Goal: Task Accomplishment & Management: Use online tool/utility

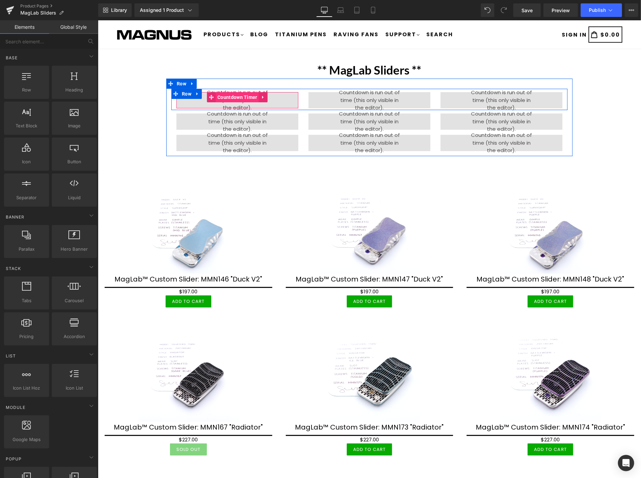
click at [230, 95] on span "Countdown Timer" at bounding box center [236, 97] width 43 height 10
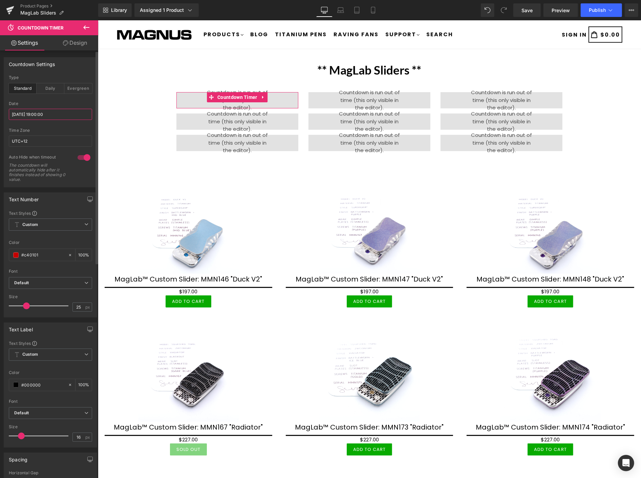
click at [64, 115] on input "[DATE] 19:00:00" at bounding box center [50, 114] width 83 height 11
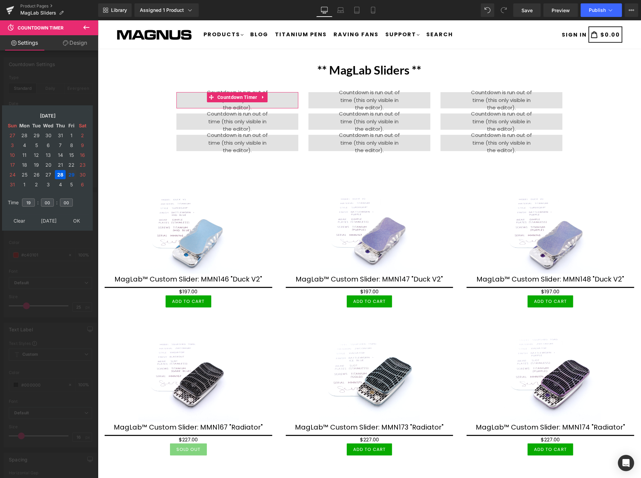
click at [71, 172] on td "29" at bounding box center [71, 174] width 10 height 9
click at [32, 199] on input "19" at bounding box center [28, 203] width 13 height 8
click at [49, 199] on input "00" at bounding box center [47, 203] width 13 height 8
type input "0"
type input "30"
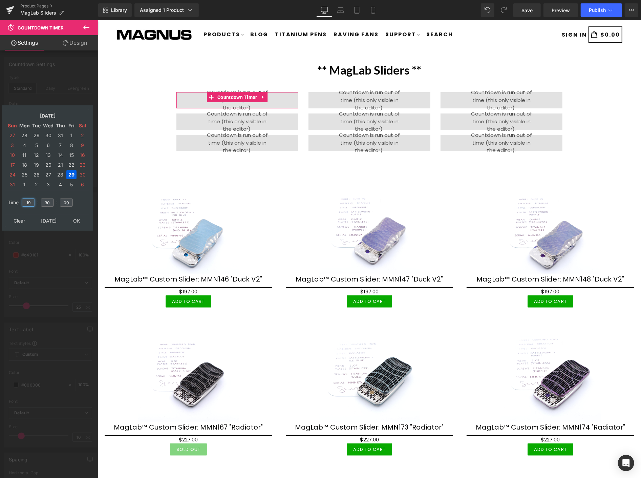
click at [33, 199] on input "19" at bounding box center [28, 203] width 13 height 8
type input "1"
type input "07"
type input "[DATE] 07:30:00"
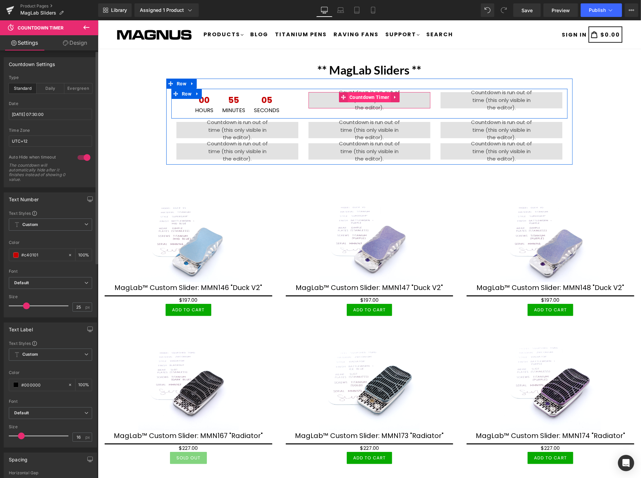
click at [363, 96] on span "Countdown Timer" at bounding box center [369, 97] width 43 height 10
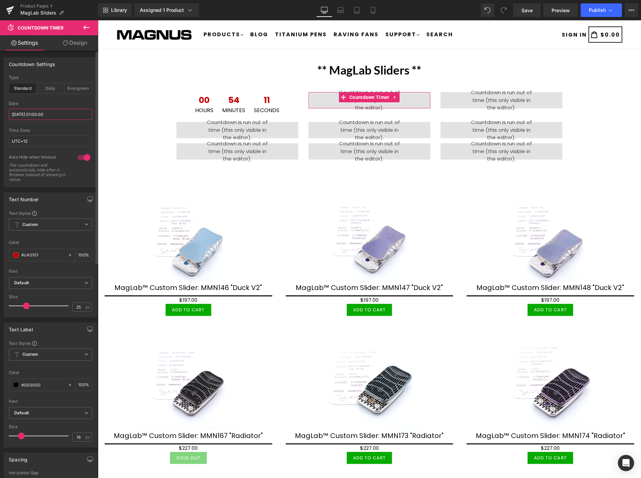
click at [62, 113] on input "[DATE] 01:00:00" at bounding box center [50, 114] width 83 height 11
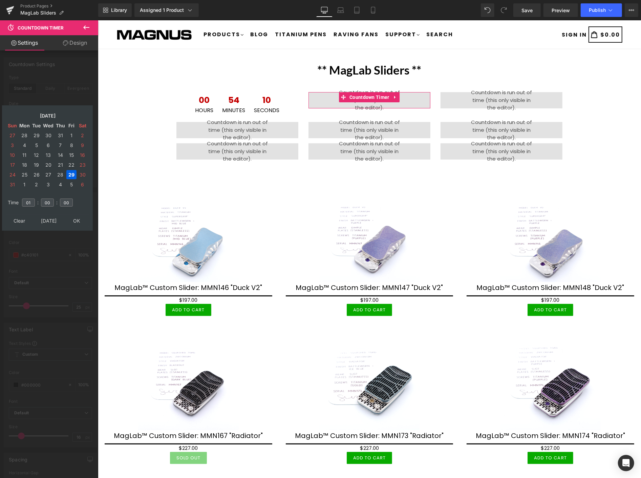
click at [70, 170] on td "29" at bounding box center [71, 174] width 10 height 9
click at [34, 199] on input "01" at bounding box center [28, 203] width 13 height 8
type input "0"
type input "13"
type input "[DATE] 13:00:00"
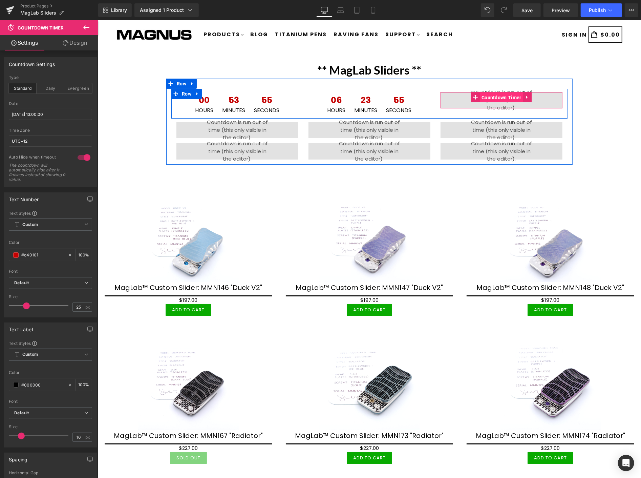
click at [498, 97] on span "Countdown Timer" at bounding box center [501, 97] width 43 height 10
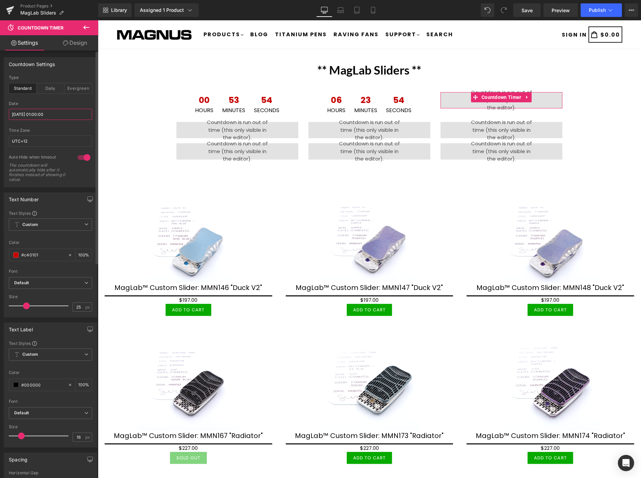
click at [76, 114] on input "[DATE] 01:00:00" at bounding box center [50, 114] width 83 height 11
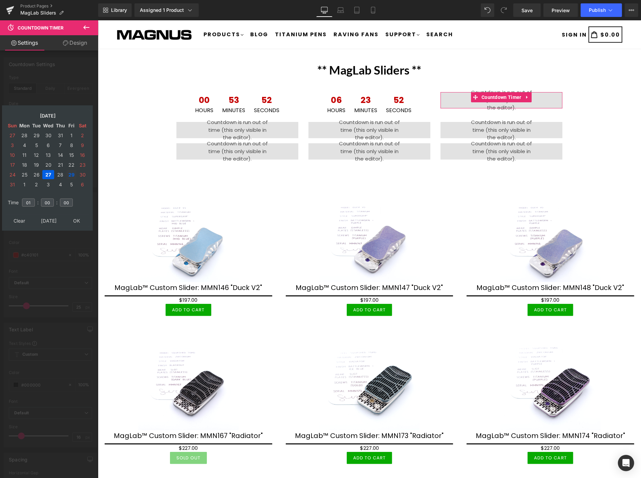
click at [70, 171] on td "29" at bounding box center [71, 174] width 10 height 9
click at [34, 199] on input "01" at bounding box center [28, 203] width 13 height 8
type input "0"
type input "19"
click at [78, 214] on table "Clear [DATE] OK" at bounding box center [47, 220] width 84 height 13
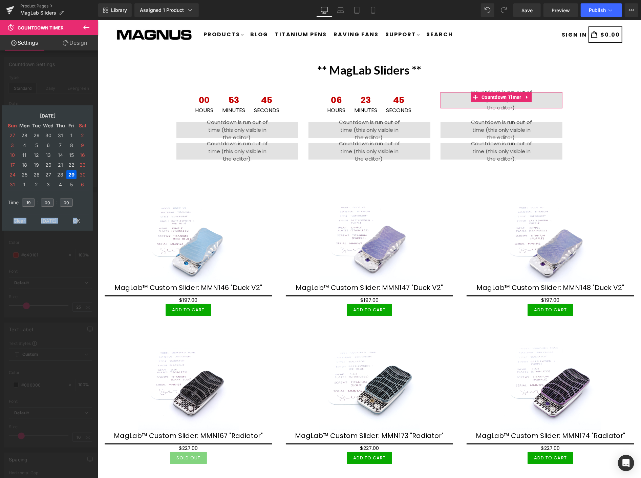
type input "[DATE] 19:00:00"
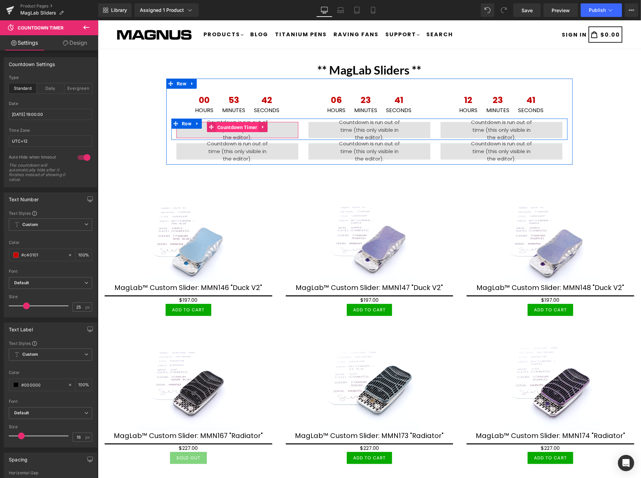
click at [225, 123] on span "Countdown Timer" at bounding box center [236, 127] width 43 height 10
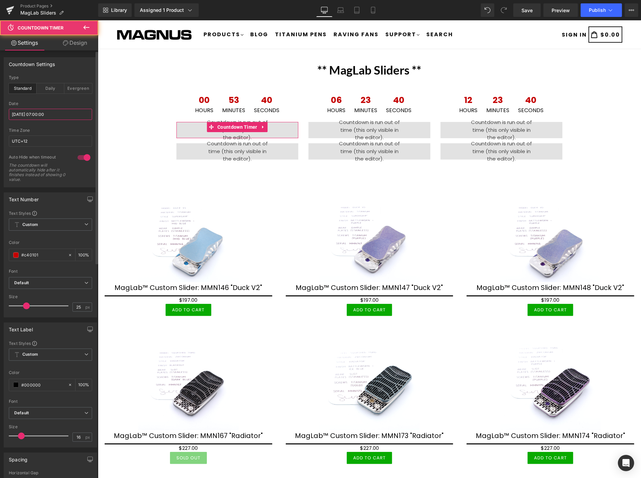
click at [69, 112] on input "[DATE] 07:00:00" at bounding box center [50, 114] width 83 height 11
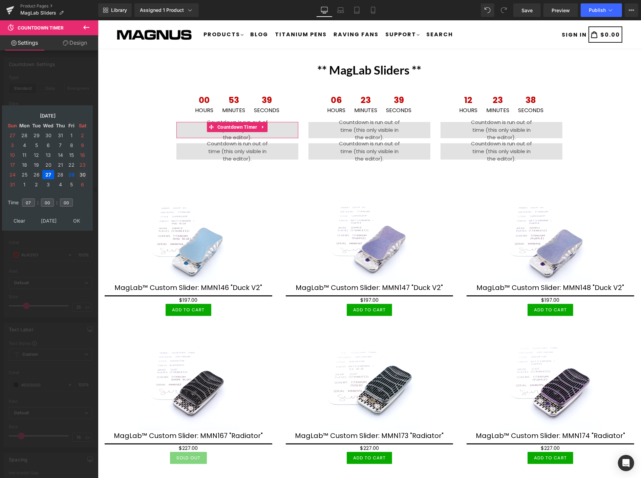
click at [83, 172] on td "30" at bounding box center [82, 174] width 11 height 9
click at [32, 199] on input "07" at bounding box center [28, 203] width 13 height 8
type input "01"
type input "[DATE] 01:00:00"
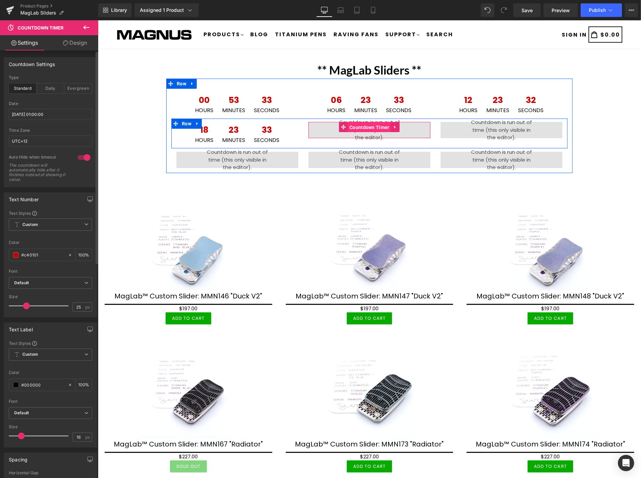
click at [364, 127] on span "Countdown Timer" at bounding box center [369, 127] width 43 height 10
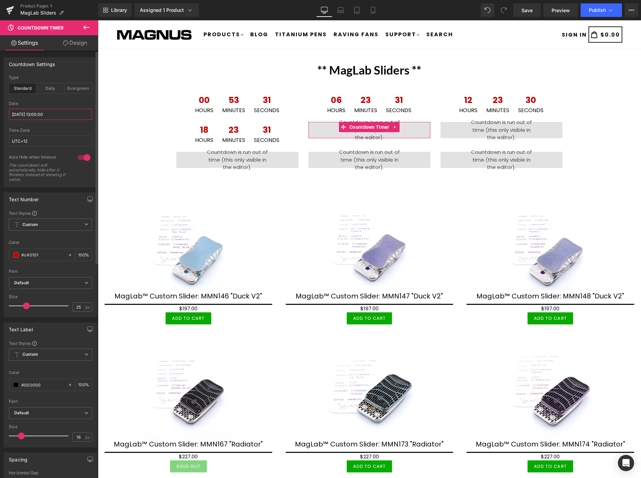
click at [65, 112] on input "[DATE] 13:00:00" at bounding box center [50, 114] width 83 height 11
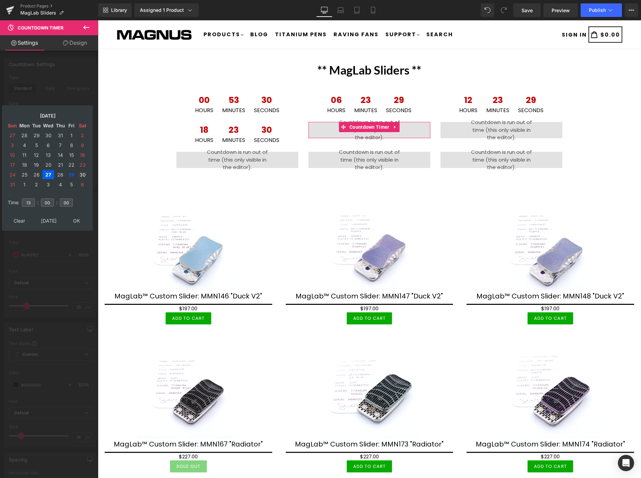
click at [85, 172] on td "30" at bounding box center [82, 174] width 11 height 9
click at [31, 199] on input "13" at bounding box center [28, 203] width 13 height 8
type input "1"
type input "07"
type input "[DATE] 07:00:00"
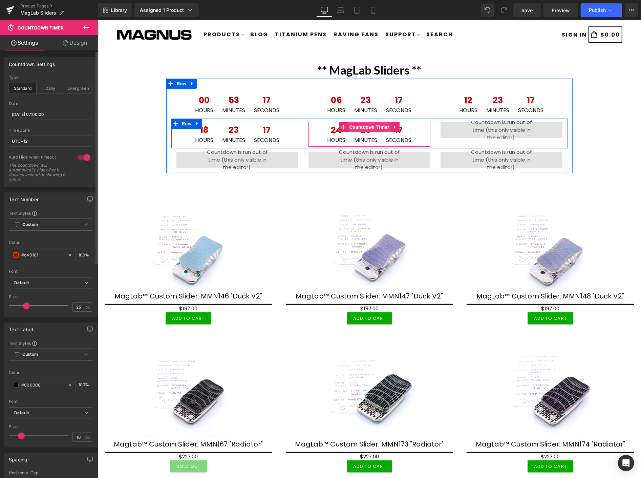
click at [361, 126] on span "Countdown Timer" at bounding box center [369, 127] width 43 height 10
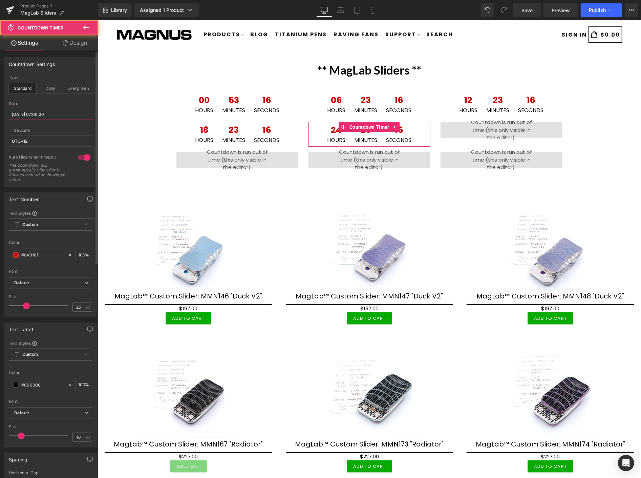
click at [67, 111] on input "[DATE] 07:00:00" at bounding box center [50, 114] width 83 height 11
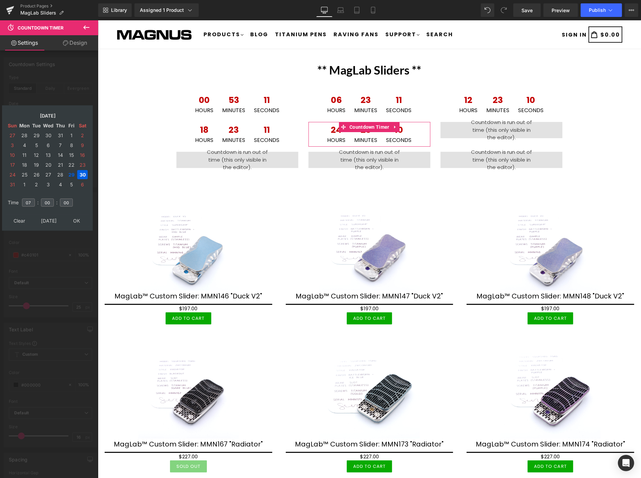
drag, startPoint x: 78, startPoint y: 214, endPoint x: 92, endPoint y: 208, distance: 14.9
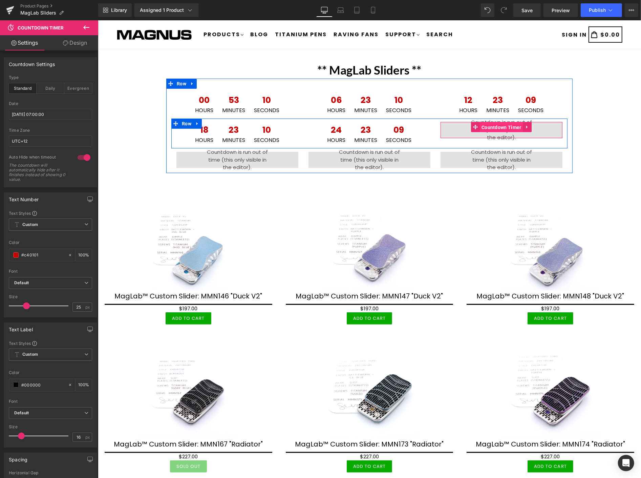
click at [497, 123] on span "Countdown Timer" at bounding box center [501, 127] width 43 height 10
click at [491, 125] on span "Countdown Timer" at bounding box center [501, 127] width 43 height 10
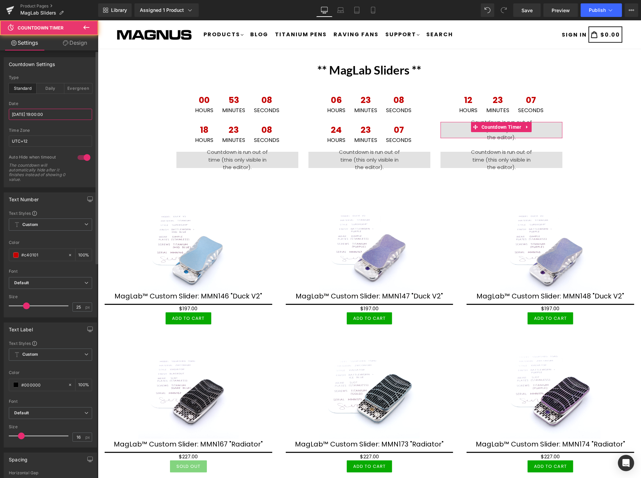
click at [76, 112] on input "[DATE] 19:00:00" at bounding box center [50, 114] width 83 height 11
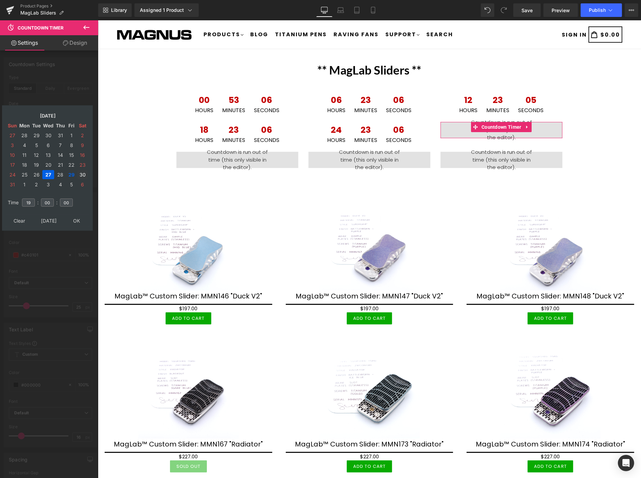
click at [82, 170] on td "30" at bounding box center [82, 174] width 11 height 9
click at [33, 199] on input "19" at bounding box center [28, 203] width 13 height 8
type input "13"
type input "[DATE] 13:00:00"
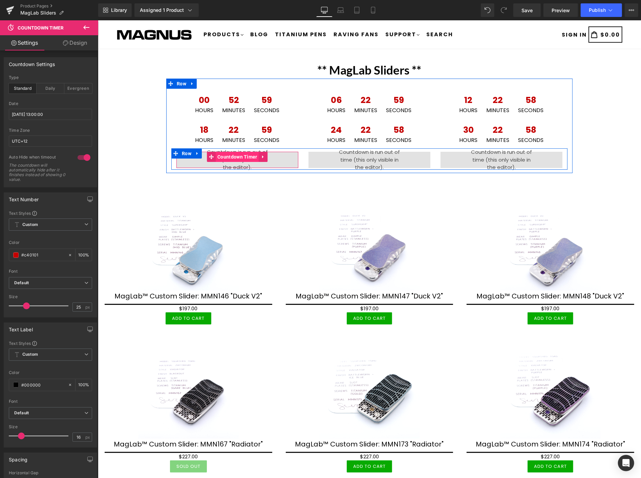
click at [232, 152] on span "Countdown Timer" at bounding box center [236, 156] width 43 height 10
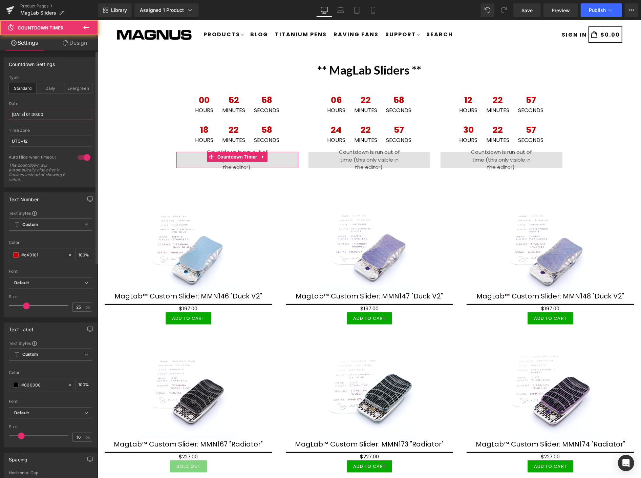
click at [69, 113] on input "[DATE] 01:00:00" at bounding box center [50, 114] width 83 height 11
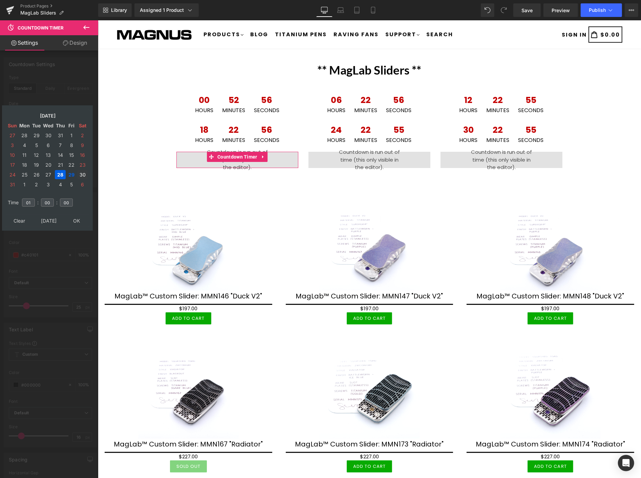
click at [81, 170] on td "30" at bounding box center [82, 174] width 11 height 9
click at [33, 199] on input "01" at bounding box center [28, 203] width 13 height 8
type input "0"
type input "19"
type input "[DATE] 19:00:00"
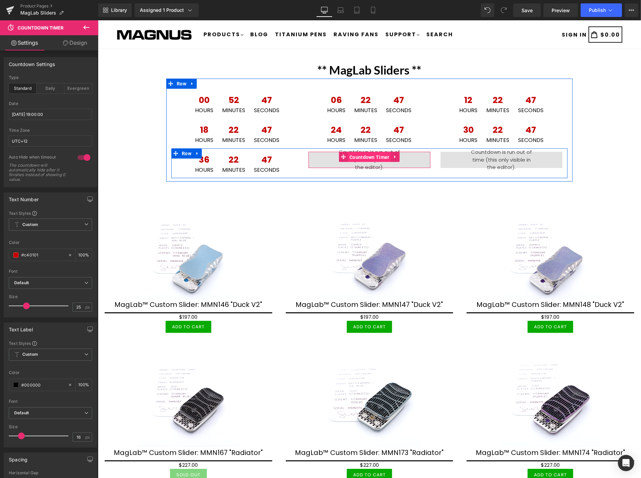
click at [369, 157] on span "Countdown Timer" at bounding box center [369, 157] width 43 height 10
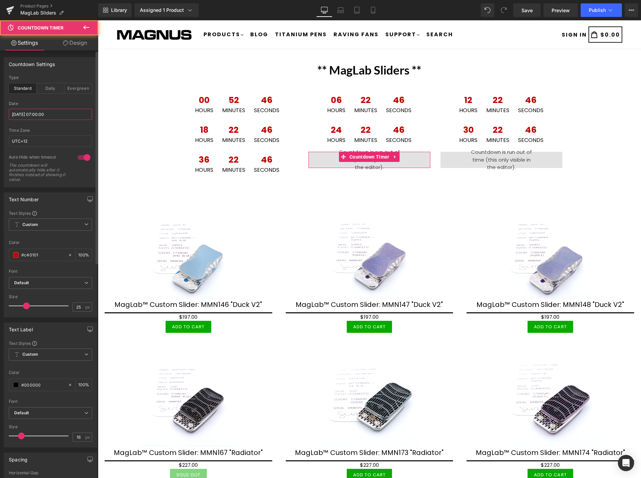
click at [62, 114] on input "[DATE] 07:00:00" at bounding box center [50, 114] width 83 height 11
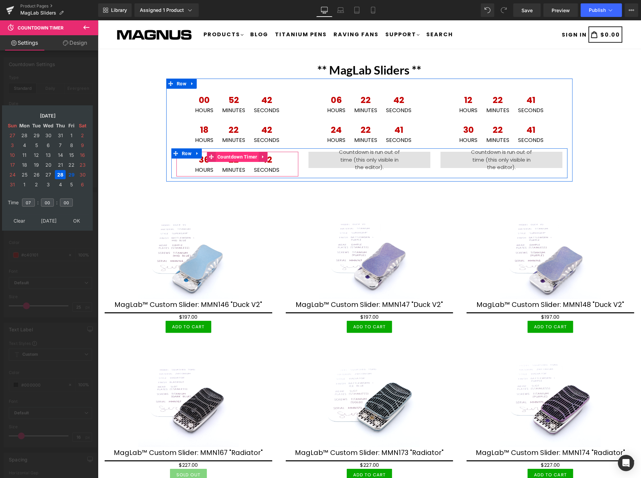
click at [231, 157] on span "Countdown Timer" at bounding box center [236, 156] width 43 height 10
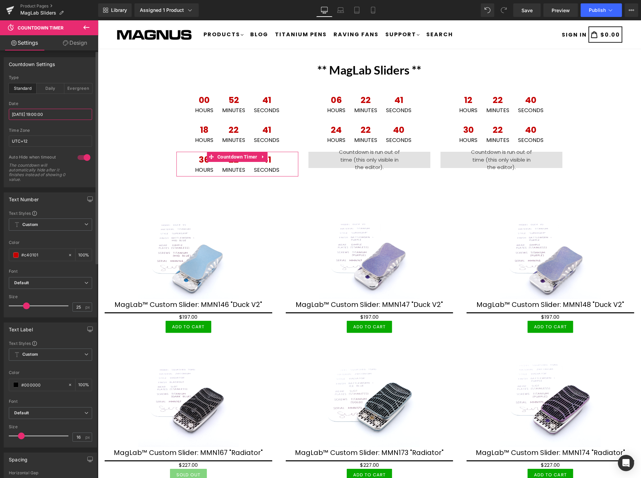
click at [63, 112] on input "[DATE] 19:00:00" at bounding box center [50, 114] width 83 height 11
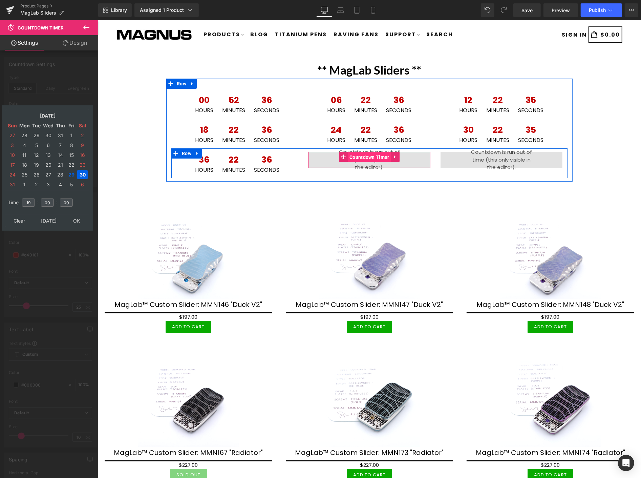
click at [377, 154] on span "Countdown Timer" at bounding box center [369, 157] width 43 height 10
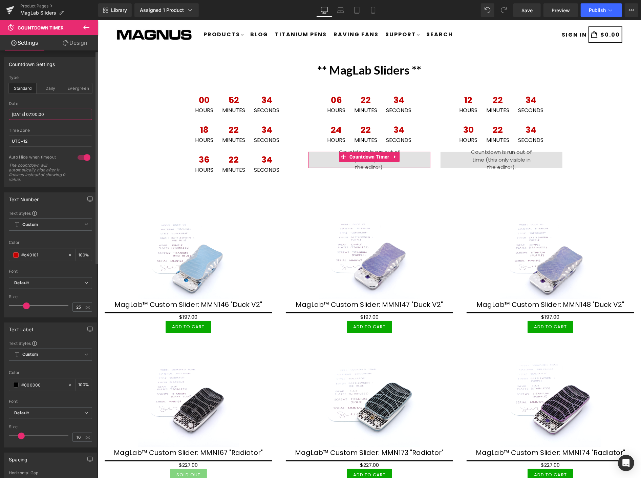
click at [62, 118] on input "[DATE] 07:00:00" at bounding box center [50, 114] width 83 height 11
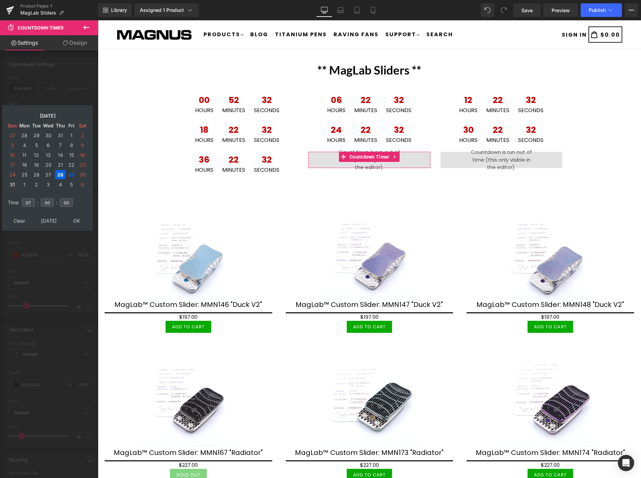
click at [12, 181] on td "31" at bounding box center [12, 184] width 11 height 9
click at [33, 199] on input "07" at bounding box center [28, 203] width 13 height 8
type input "0"
type input "01"
type input "[DATE] 01:00:00"
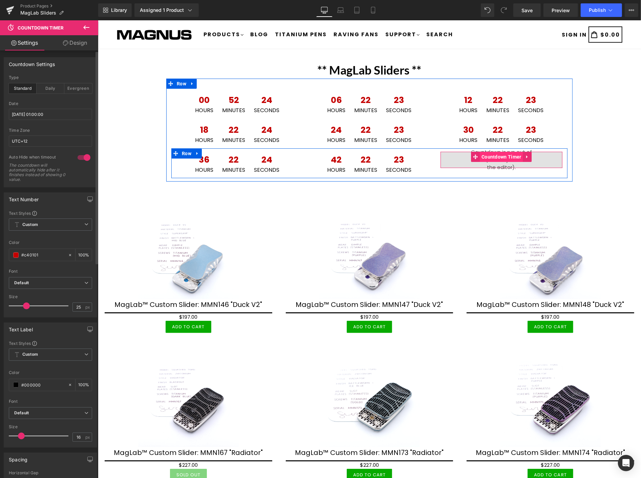
click at [497, 154] on span "Countdown Timer" at bounding box center [501, 156] width 43 height 10
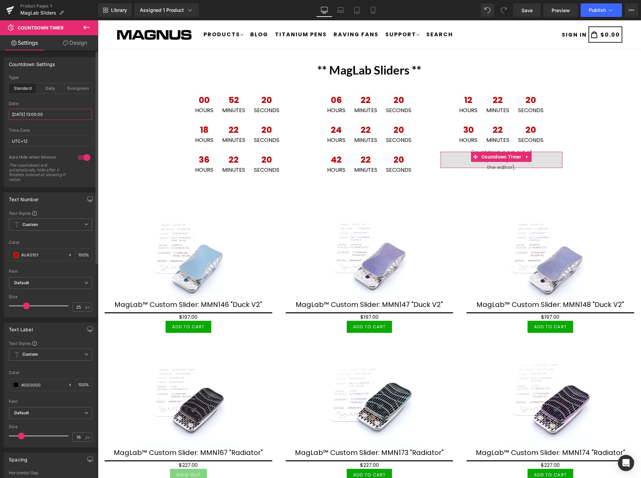
click at [56, 111] on input "[DATE] 13:00:00" at bounding box center [50, 114] width 83 height 11
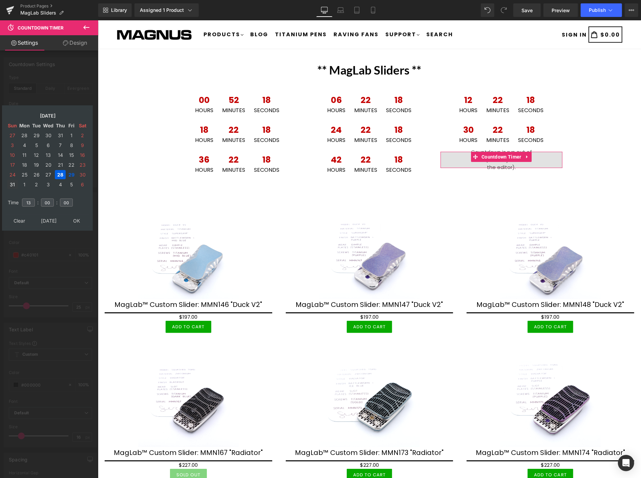
click at [12, 180] on td "31" at bounding box center [12, 184] width 11 height 9
click at [31, 199] on input "13" at bounding box center [28, 203] width 13 height 8
type input "1"
type input "07"
type input "[DATE] 07:00:00"
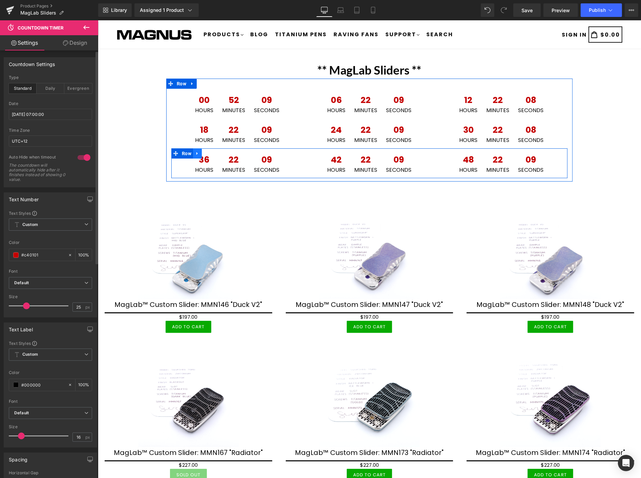
click at [195, 153] on icon at bounding box center [197, 153] width 5 height 5
click at [204, 151] on icon at bounding box center [206, 153] width 5 height 5
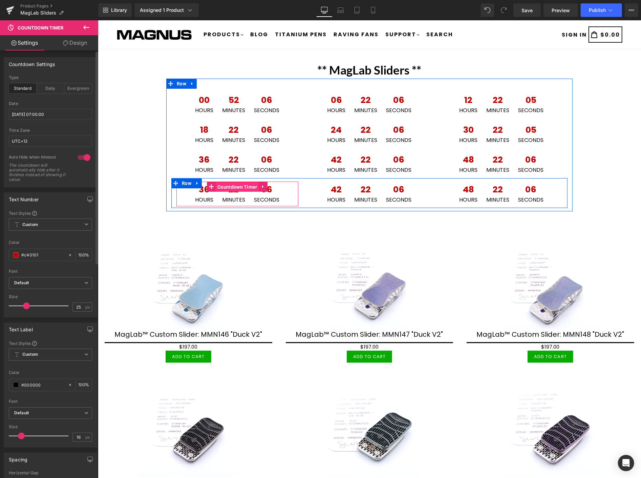
click at [220, 184] on span "Countdown Timer" at bounding box center [236, 187] width 43 height 10
click at [228, 186] on span "Countdown Timer" at bounding box center [236, 186] width 43 height 10
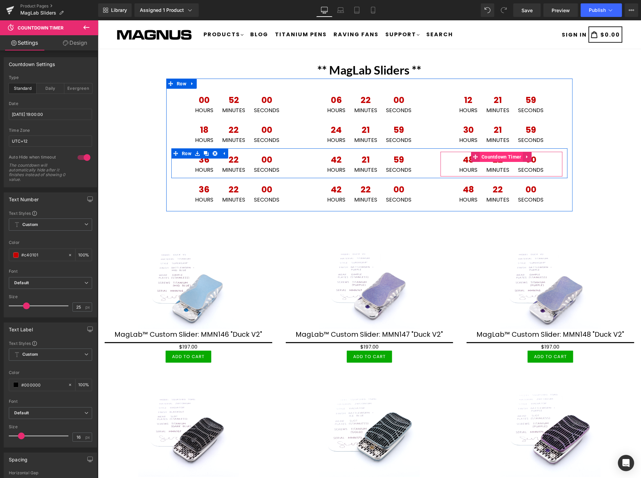
click at [489, 158] on span "Countdown Timer" at bounding box center [501, 156] width 43 height 10
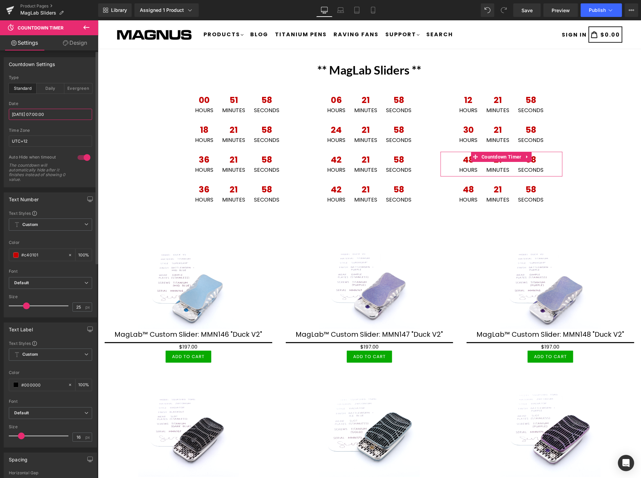
click at [66, 112] on input "[DATE] 07:00:00" at bounding box center [50, 114] width 83 height 11
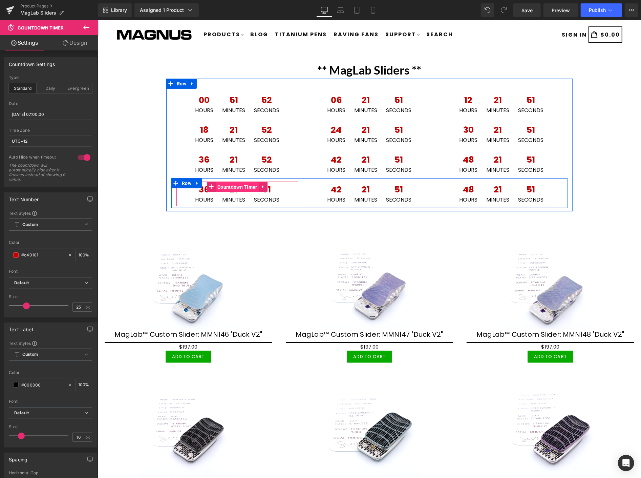
click at [227, 187] on span "Countdown Timer" at bounding box center [236, 187] width 43 height 10
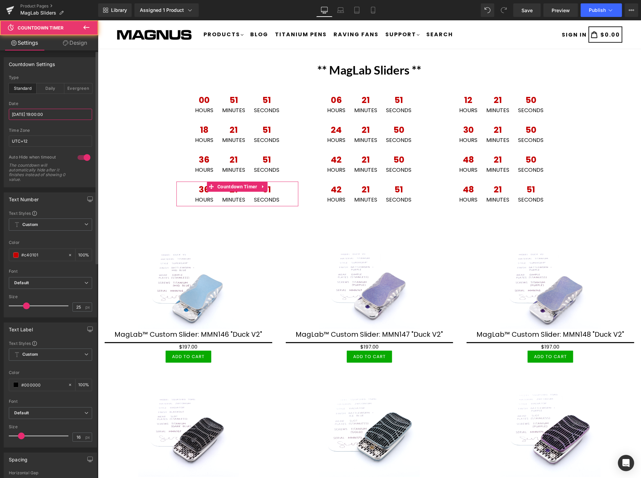
click at [60, 114] on input "[DATE] 19:00:00" at bounding box center [50, 114] width 83 height 11
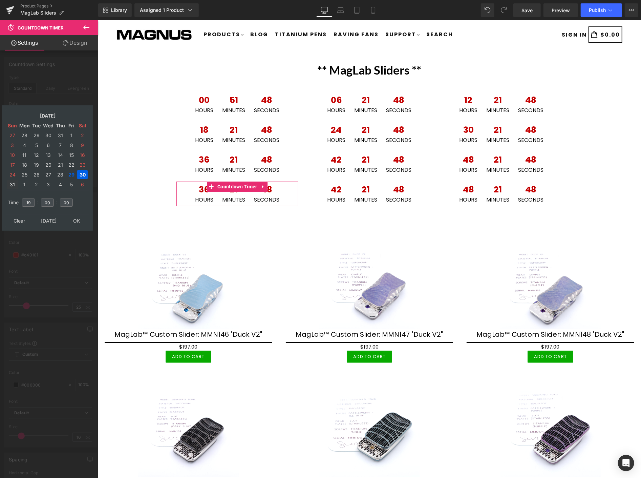
click at [11, 181] on td "31" at bounding box center [12, 184] width 11 height 9
click at [31, 199] on input "19" at bounding box center [28, 203] width 13 height 8
type input "1"
type input "13"
type input "[DATE] 13:00:00"
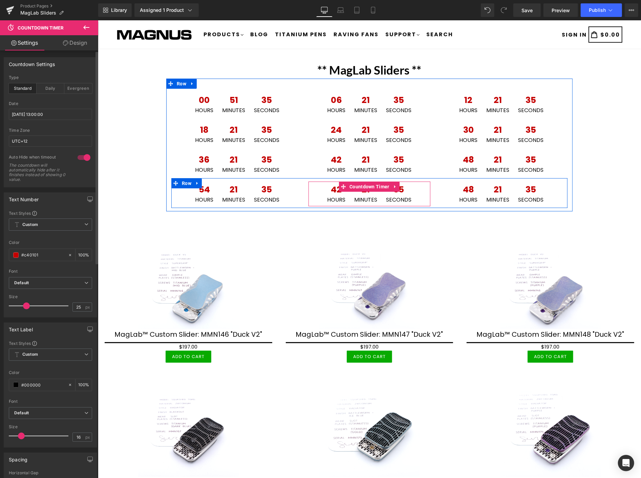
click at [360, 187] on span "Countdown Timer" at bounding box center [369, 186] width 43 height 10
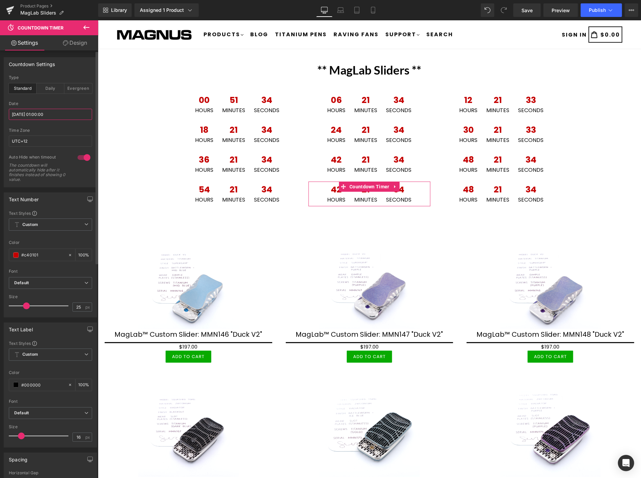
click at [64, 112] on input "[DATE] 01:00:00" at bounding box center [50, 114] width 83 height 11
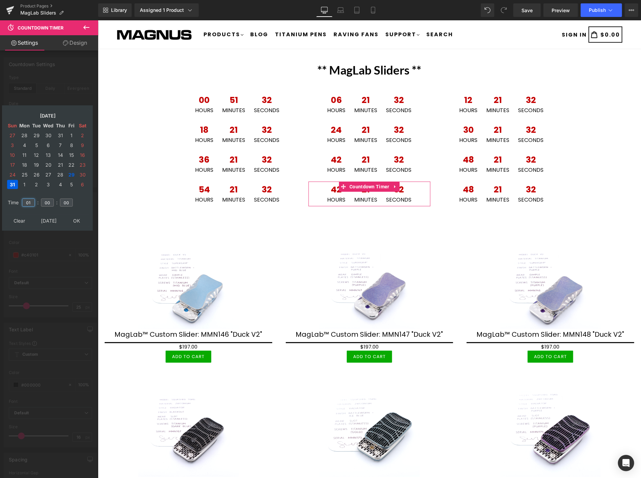
click at [35, 199] on input "01" at bounding box center [28, 203] width 13 height 8
type input "0"
type input "19"
type input "[DATE] 19:00:00"
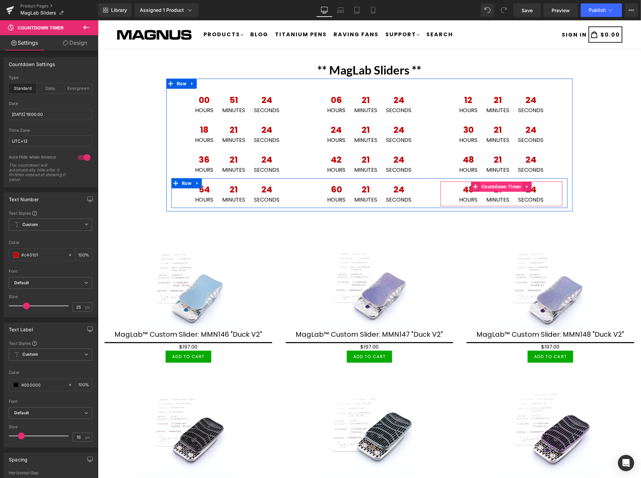
click at [491, 187] on span "Countdown Timer" at bounding box center [501, 186] width 43 height 10
click at [497, 187] on span "Countdown Timer" at bounding box center [501, 187] width 43 height 10
click at [195, 183] on icon at bounding box center [197, 183] width 5 height 5
click at [204, 182] on icon at bounding box center [206, 183] width 5 height 5
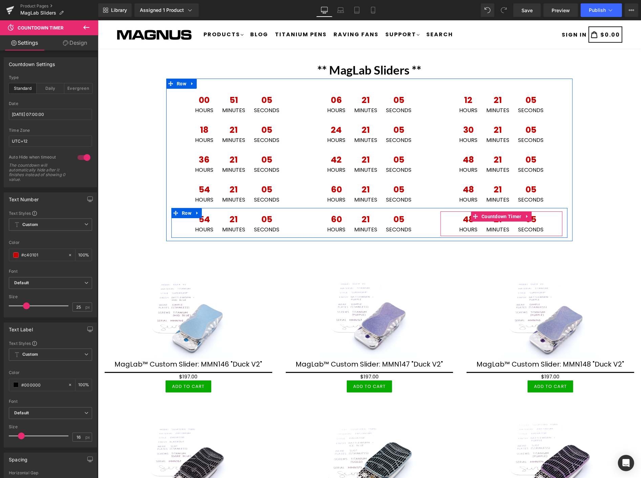
click at [522, 224] on span "05" at bounding box center [530, 221] width 25 height 12
click at [525, 215] on icon at bounding box center [527, 216] width 5 height 5
click at [529, 214] on icon at bounding box center [531, 216] width 5 height 5
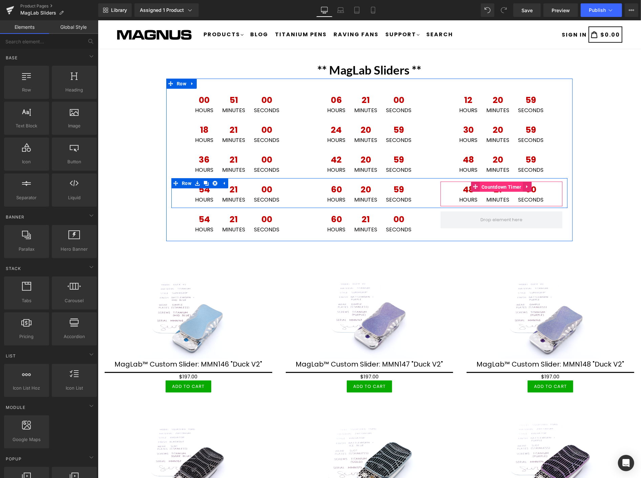
click at [490, 185] on span "Countdown Timer" at bounding box center [501, 187] width 43 height 10
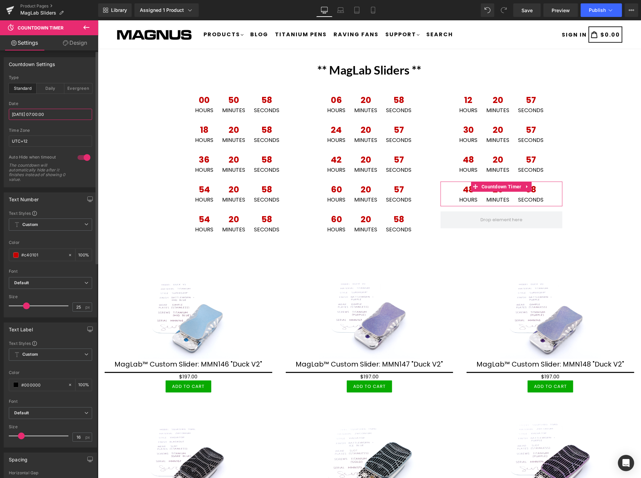
click at [60, 112] on input "[DATE] 07:00:00" at bounding box center [50, 114] width 83 height 11
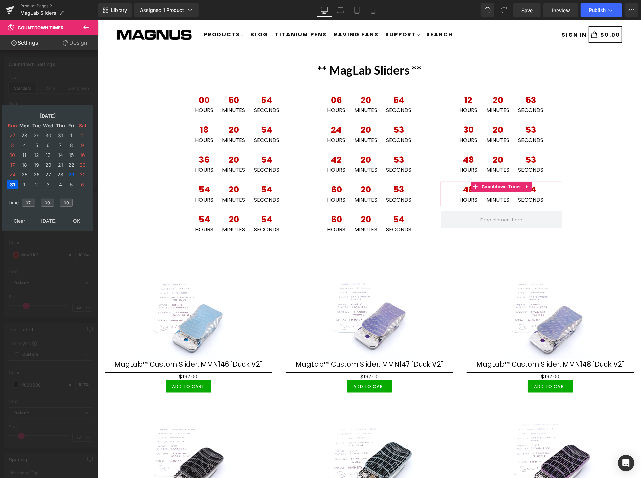
click at [13, 182] on td "31" at bounding box center [12, 184] width 11 height 9
click at [33, 199] on input "07" at bounding box center [28, 203] width 13 height 8
click at [24, 182] on td "1" at bounding box center [25, 184] width 12 height 9
click at [32, 199] on input "07" at bounding box center [28, 203] width 13 height 8
type input "0"
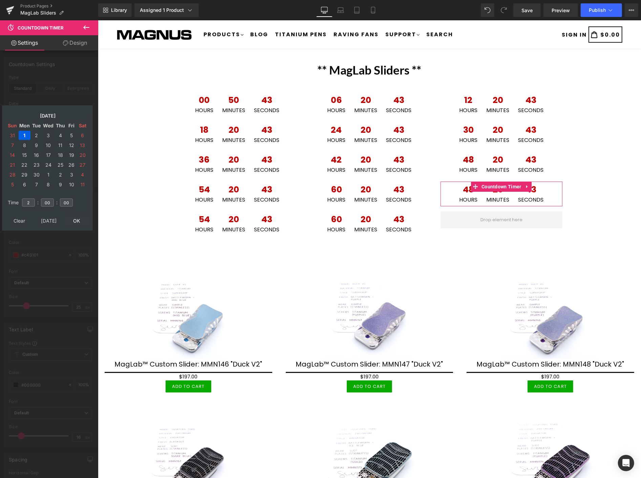
type input "02"
type input "[DATE] 02:00:00"
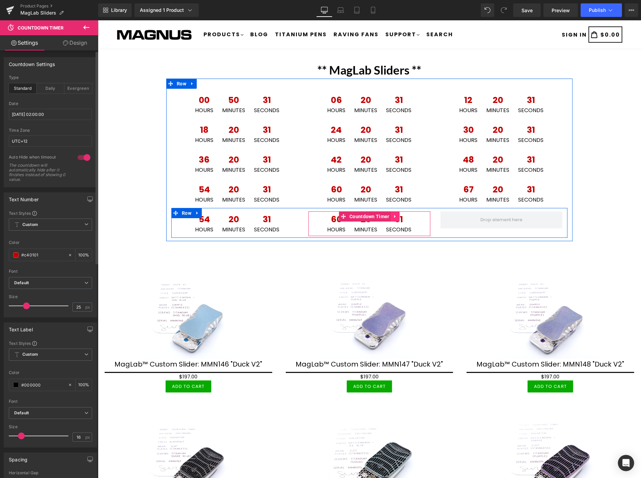
click at [393, 214] on icon at bounding box center [395, 216] width 5 height 5
click at [397, 215] on icon at bounding box center [399, 216] width 5 height 5
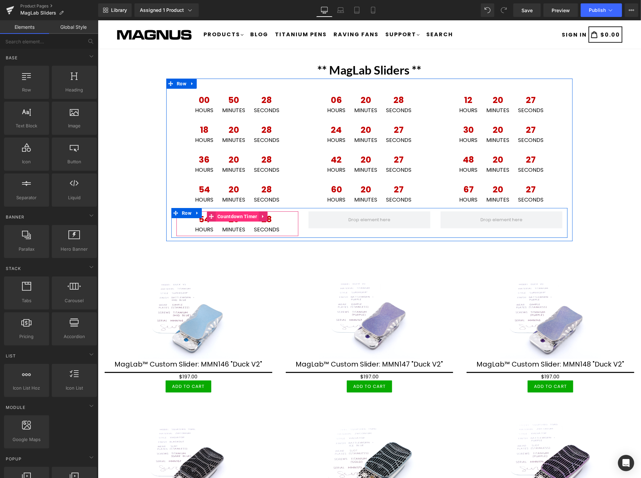
click at [223, 215] on span "Countdown Timer" at bounding box center [236, 216] width 43 height 10
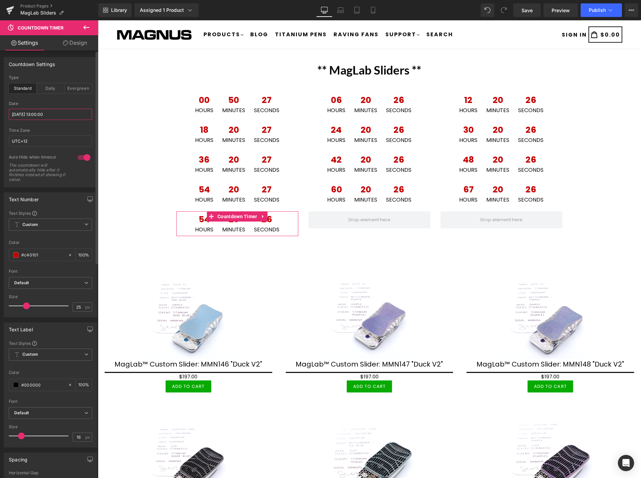
click at [63, 113] on input "[DATE] 13:00:00" at bounding box center [50, 114] width 83 height 11
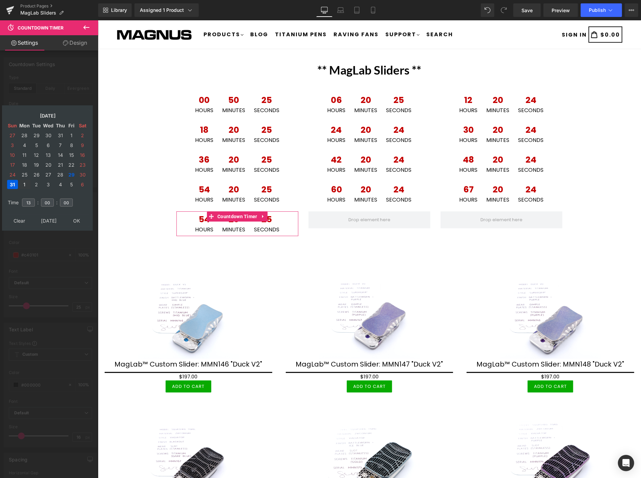
click at [23, 181] on td "1" at bounding box center [25, 184] width 12 height 9
click at [34, 201] on input "13" at bounding box center [28, 203] width 13 height 8
type input "1"
type input "08"
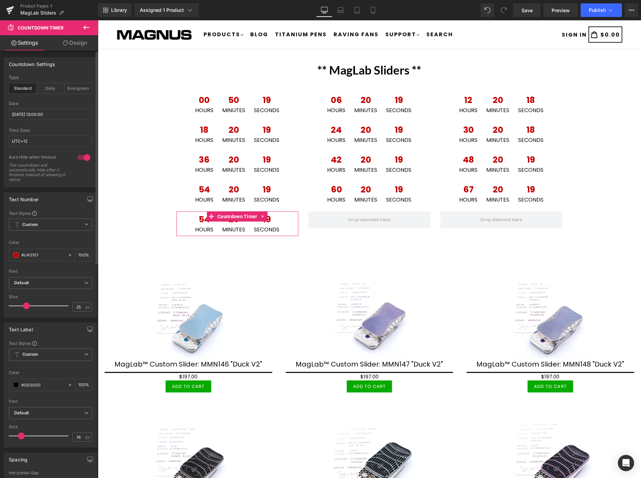
type input "[DATE] 08:00:00"
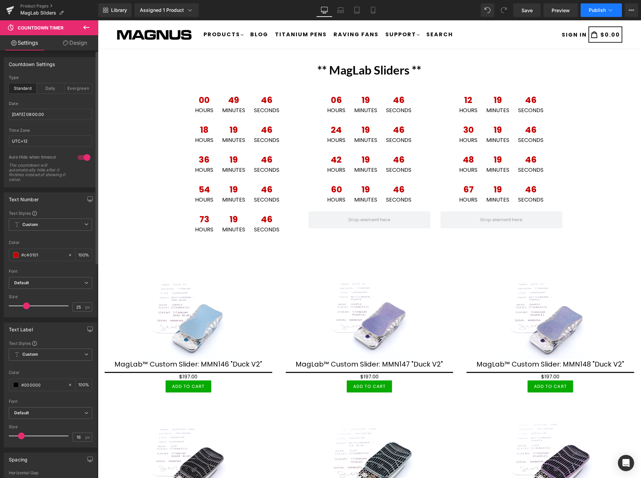
click at [598, 8] on span "Publish" at bounding box center [597, 9] width 17 height 5
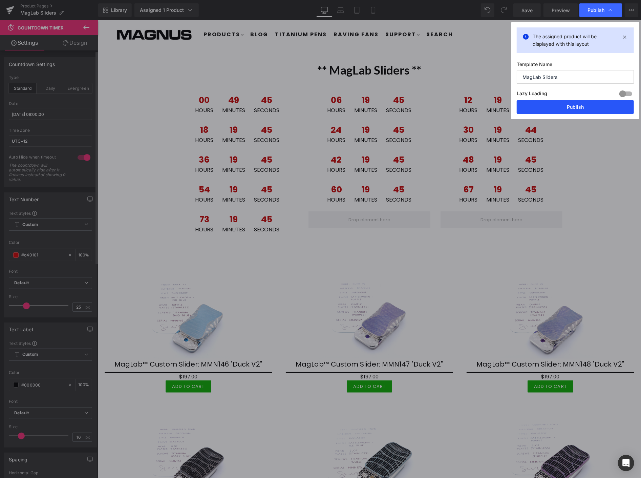
click at [584, 106] on button "Publish" at bounding box center [575, 107] width 117 height 14
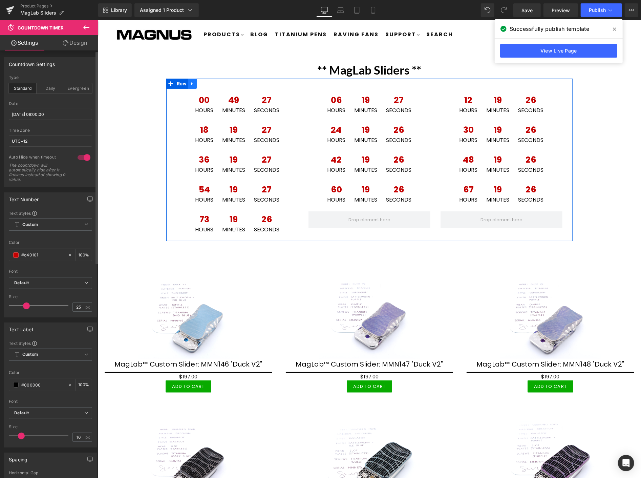
click at [190, 83] on icon at bounding box center [192, 83] width 5 height 5
click at [190, 84] on icon at bounding box center [192, 83] width 5 height 5
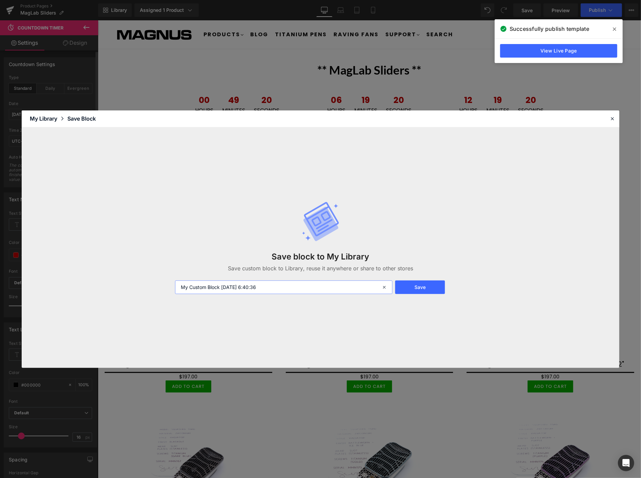
click at [255, 286] on input "My Custom Block [DATE] 6:40:36" at bounding box center [283, 287] width 217 height 14
click at [264, 288] on input "My Custom Block [DATE] 6:40:36" at bounding box center [283, 287] width 217 height 14
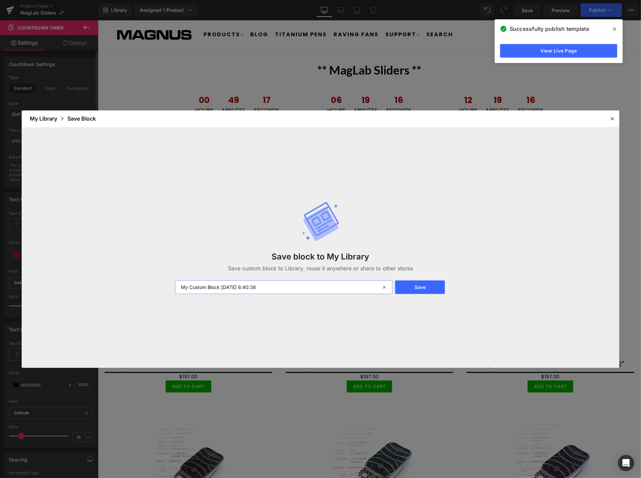
click at [264, 288] on input "My Custom Block [DATE] 6:40:36" at bounding box center [283, 287] width 217 height 14
type input "Maglab clock 1"
click at [434, 287] on button "Save" at bounding box center [420, 287] width 50 height 14
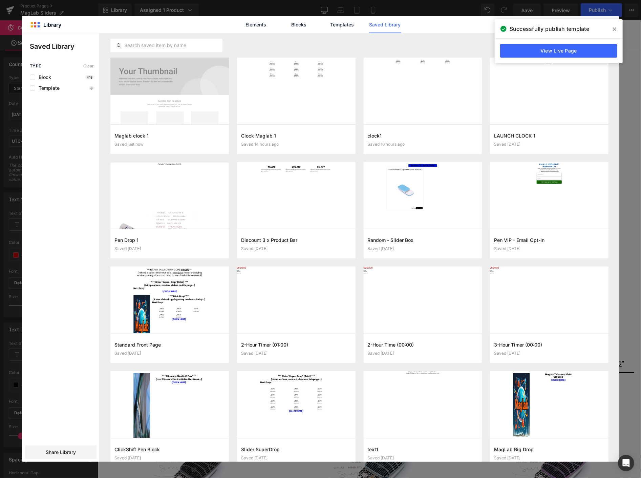
click at [614, 29] on icon at bounding box center [614, 28] width 3 height 3
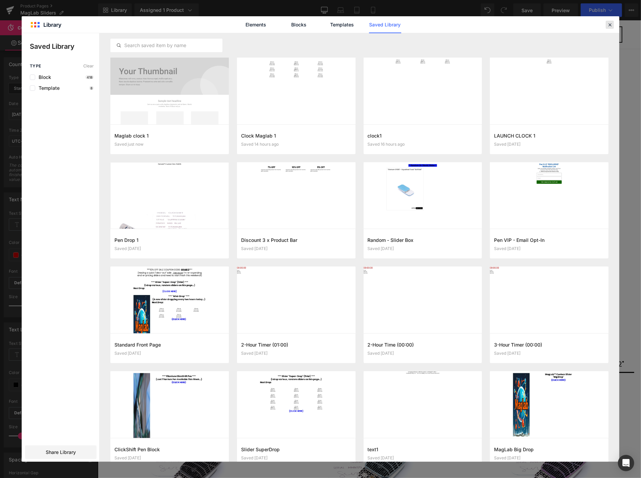
click at [609, 23] on icon at bounding box center [610, 25] width 6 height 6
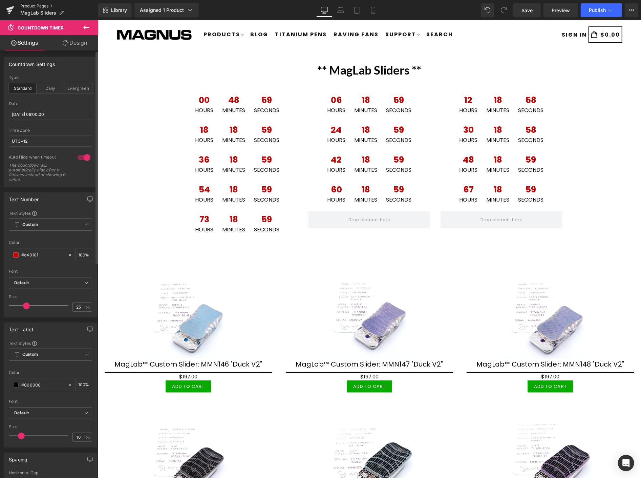
click at [31, 5] on link "Product Pages" at bounding box center [59, 5] width 78 height 5
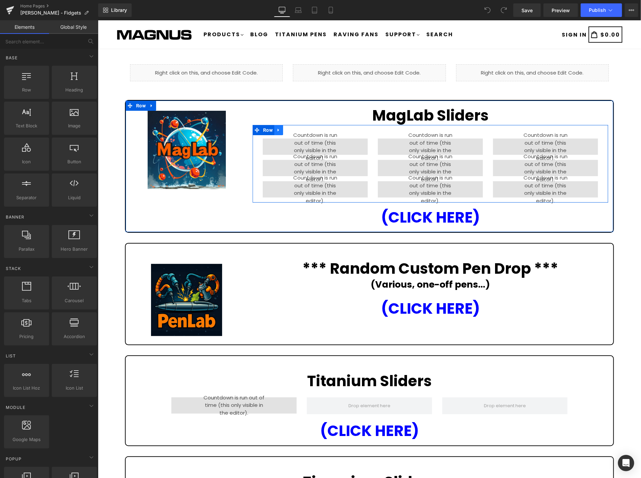
click at [277, 127] on icon at bounding box center [278, 129] width 5 height 5
click at [294, 129] on icon at bounding box center [296, 129] width 5 height 5
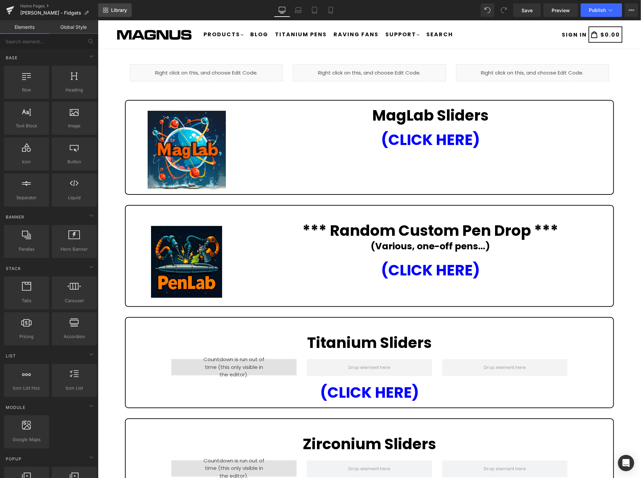
click at [122, 11] on span "Library" at bounding box center [119, 10] width 16 height 6
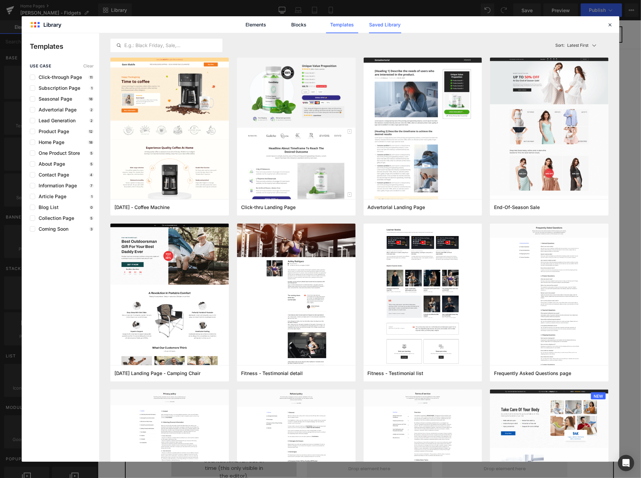
click at [381, 25] on link "Saved Library" at bounding box center [385, 24] width 32 height 17
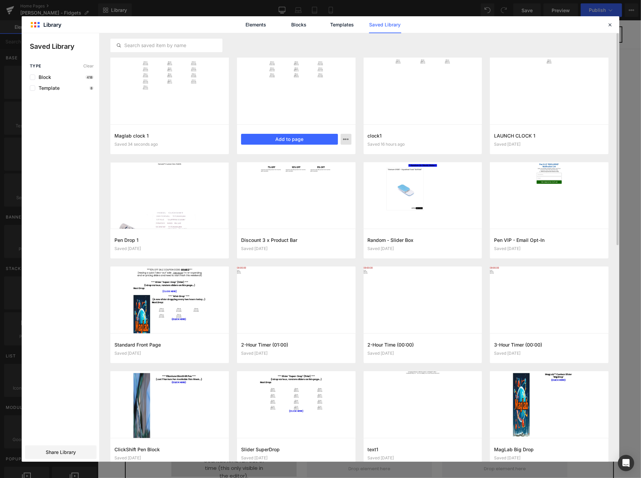
click at [0, 0] on icon "button" at bounding box center [0, 0] width 0 height 0
click at [0, 0] on div "Delete" at bounding box center [0, 0] width 0 height 0
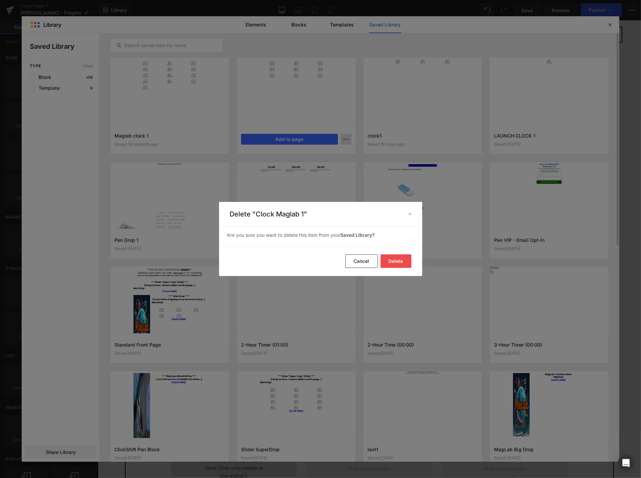
click at [0, 0] on button "Delete" at bounding box center [0, 0] width 0 height 0
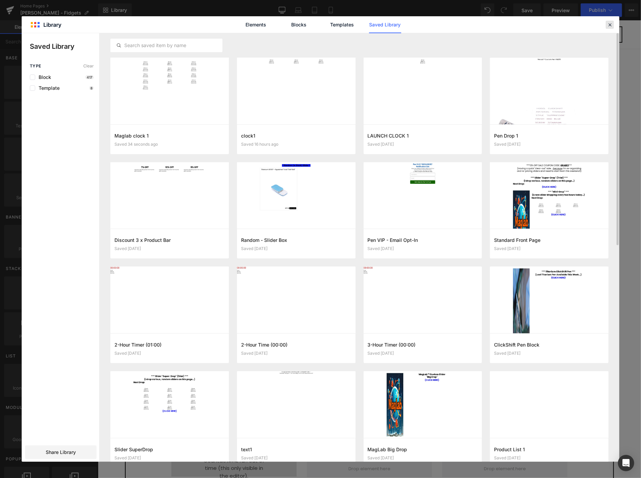
click at [610, 24] on icon at bounding box center [610, 25] width 6 height 6
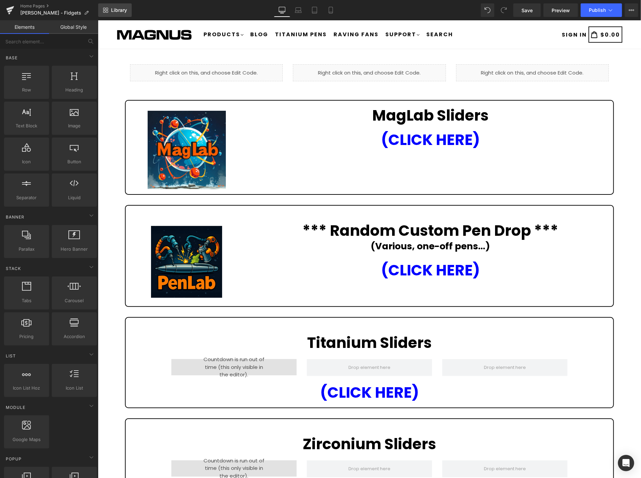
click at [121, 11] on span "Library" at bounding box center [119, 10] width 16 height 6
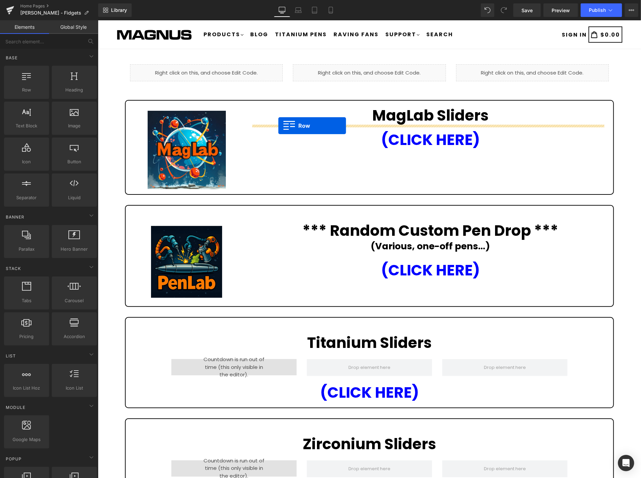
drag, startPoint x: 168, startPoint y: 260, endPoint x: 278, endPoint y: 126, distance: 173.3
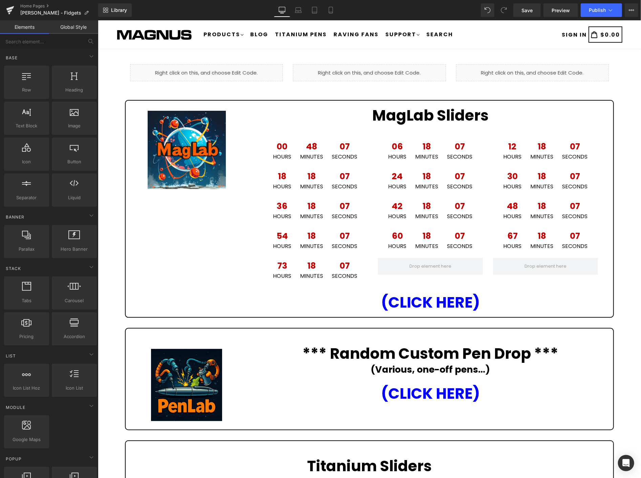
click at [622, 127] on div "Liquid Liquid Liquid Row Image MagLab Sliders Heading 00 Hours 48 Minutes 07 Se…" at bounding box center [369, 462] width 543 height 807
click at [597, 10] on span "Publish" at bounding box center [597, 9] width 17 height 5
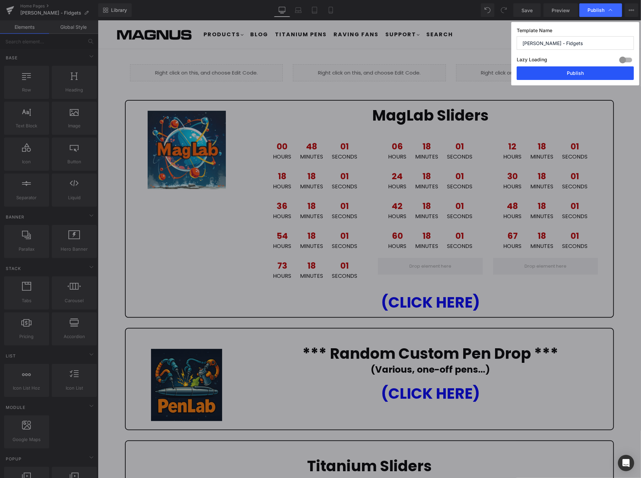
click at [390, 148] on button "Publish" at bounding box center [332, 160] width 115 height 25
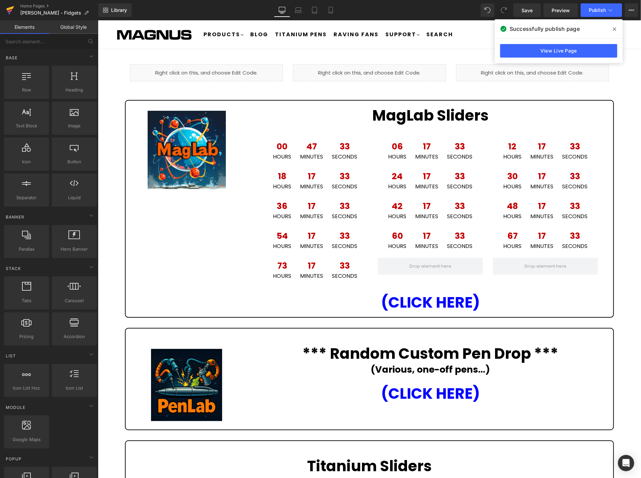
click at [7, 8] on icon at bounding box center [10, 10] width 8 height 17
